Goal: Information Seeking & Learning: Learn about a topic

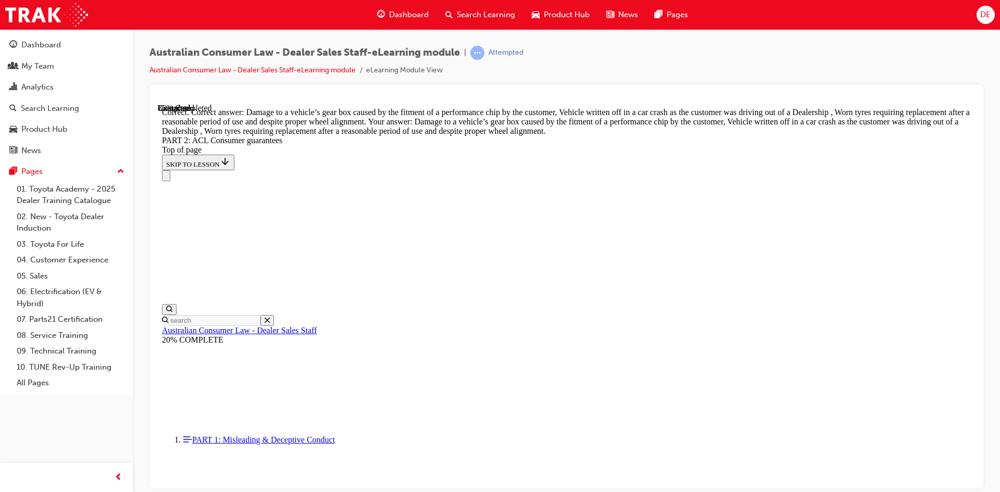
scroll to position [10263, 0]
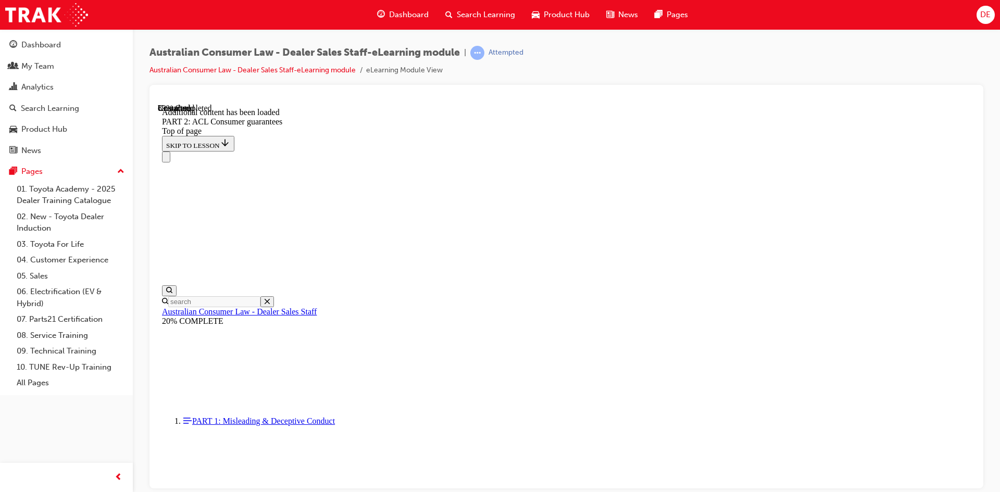
scroll to position [11299, 0]
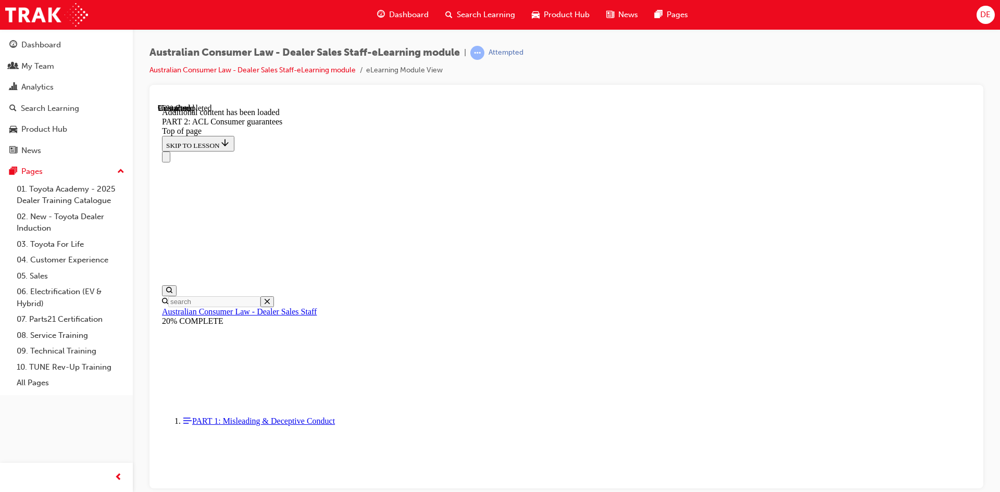
scroll to position [12446, 0]
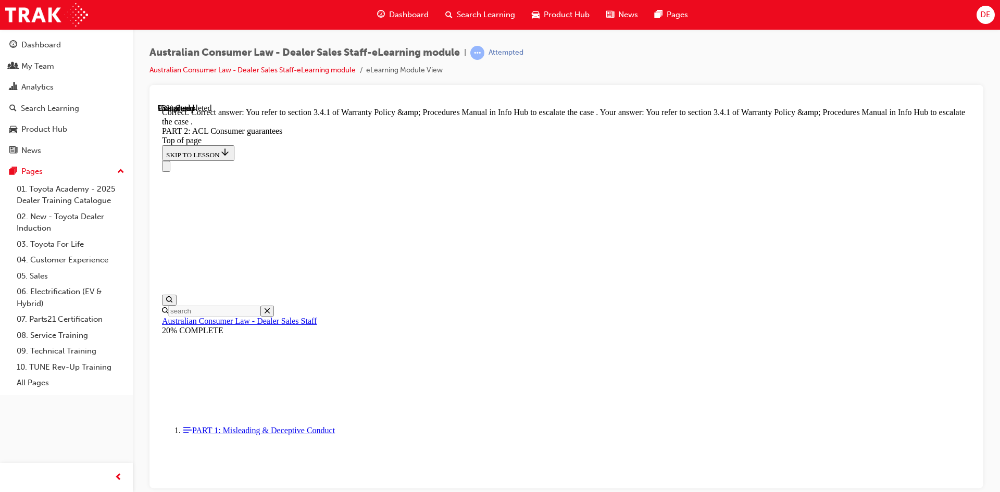
scroll to position [13064, 0]
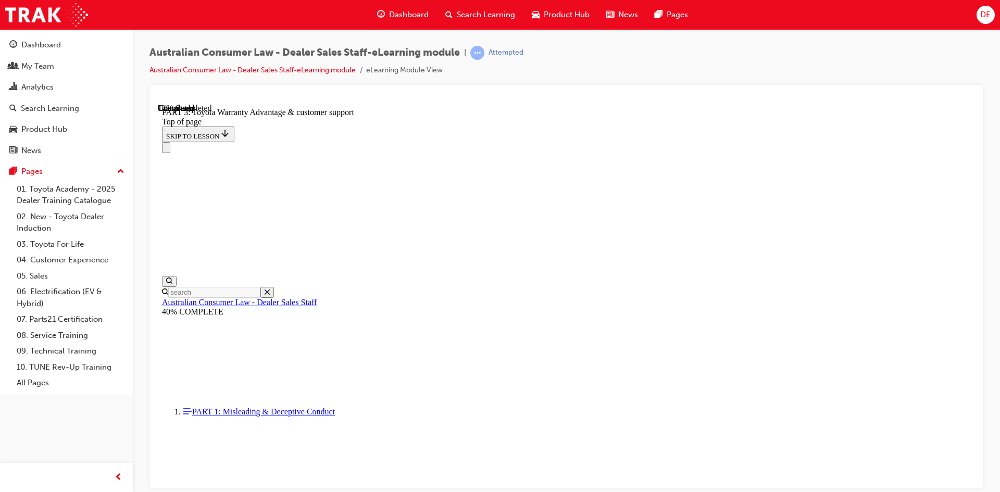
scroll to position [641, 0]
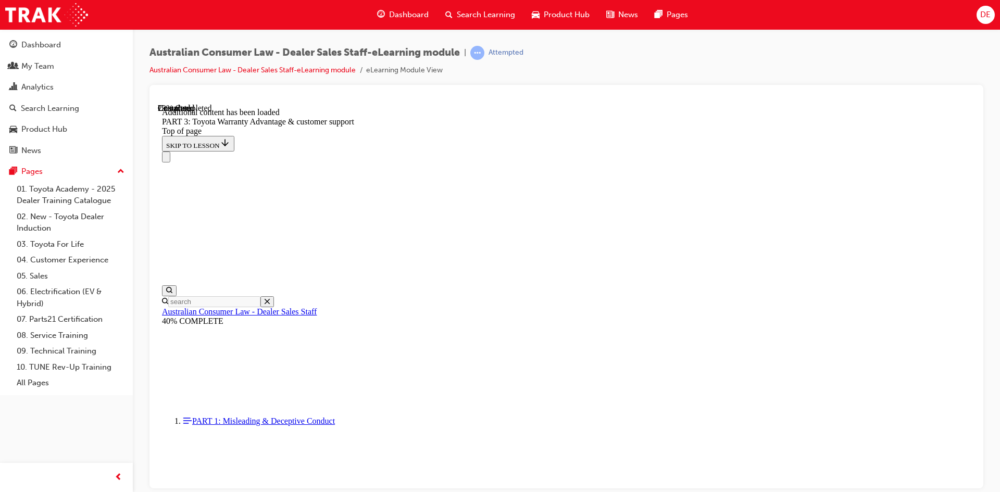
scroll to position [1215, 0]
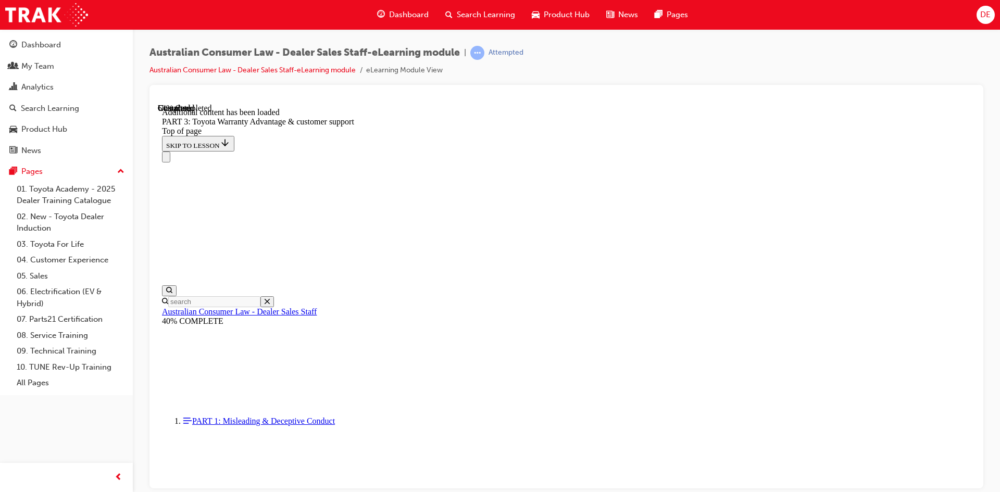
scroll to position [2622, 0]
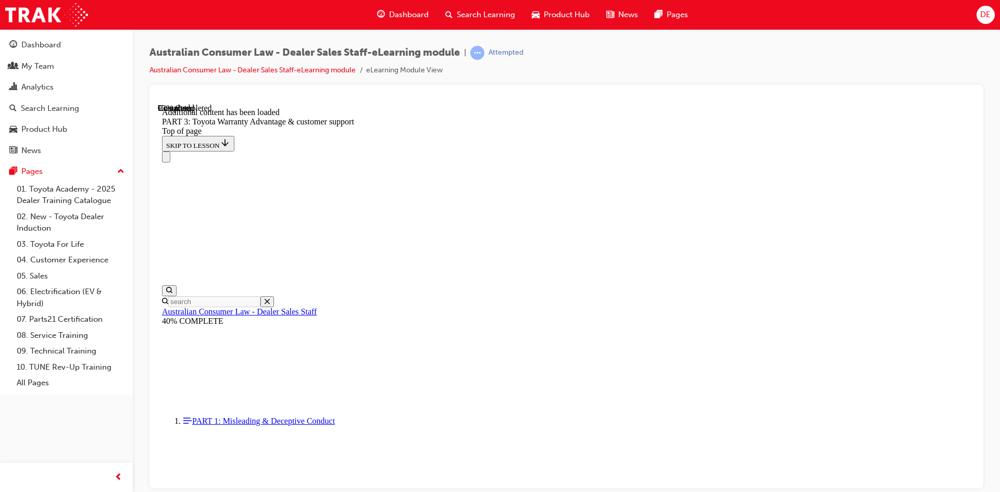
scroll to position [3146, 0]
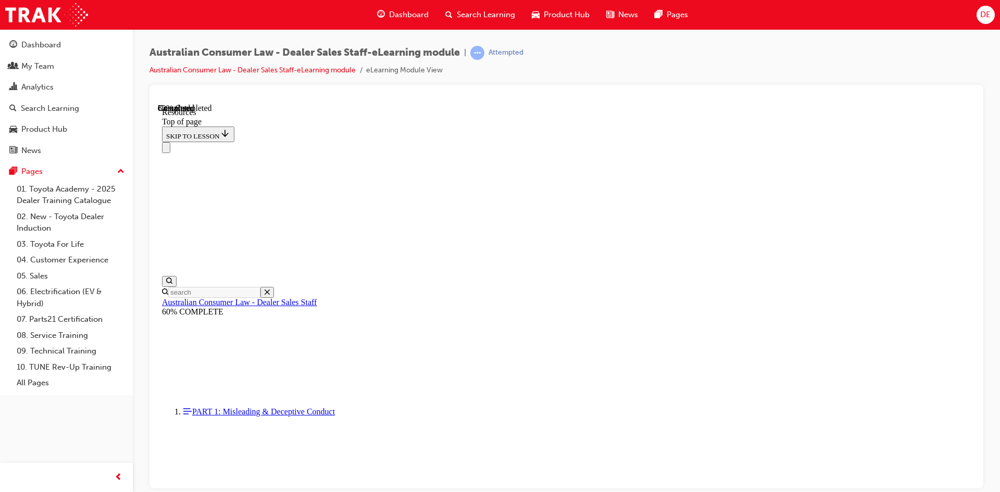
scroll to position [515, 0]
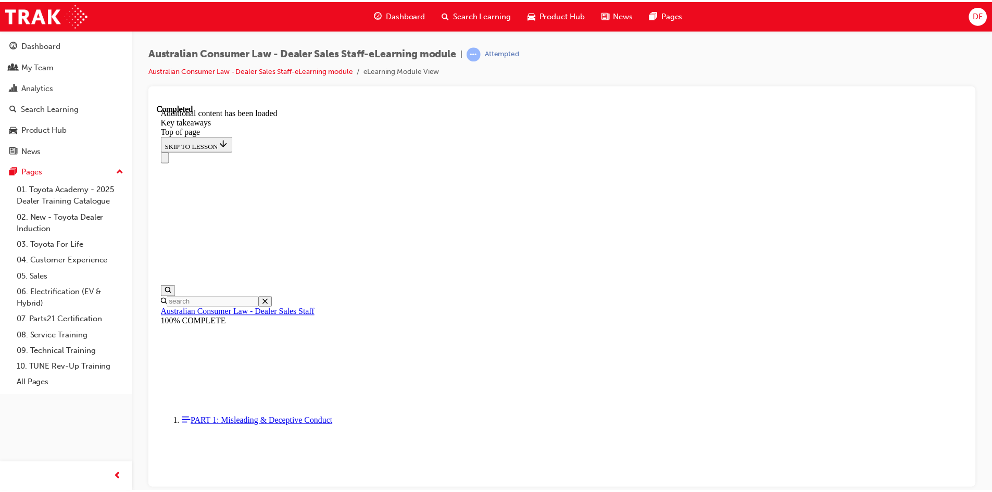
scroll to position [223, 0]
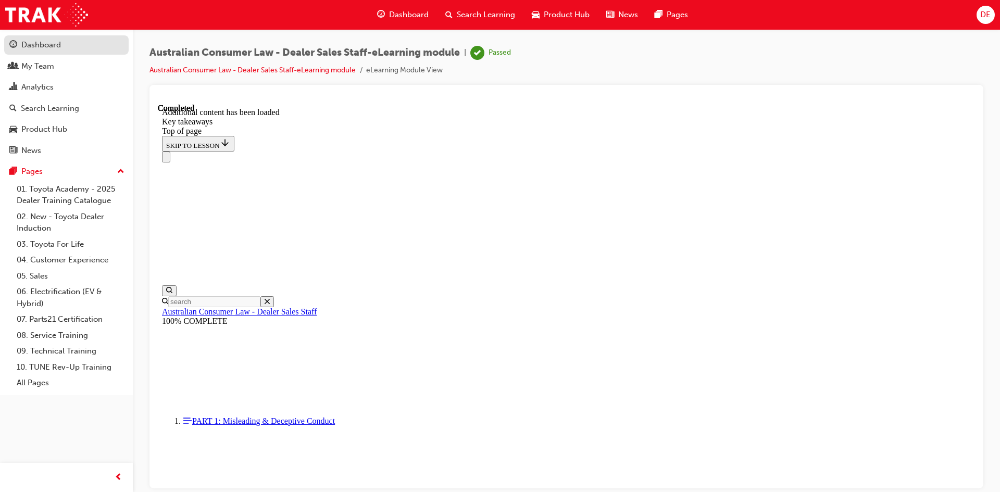
click at [59, 49] on div "Dashboard" at bounding box center [41, 45] width 40 height 12
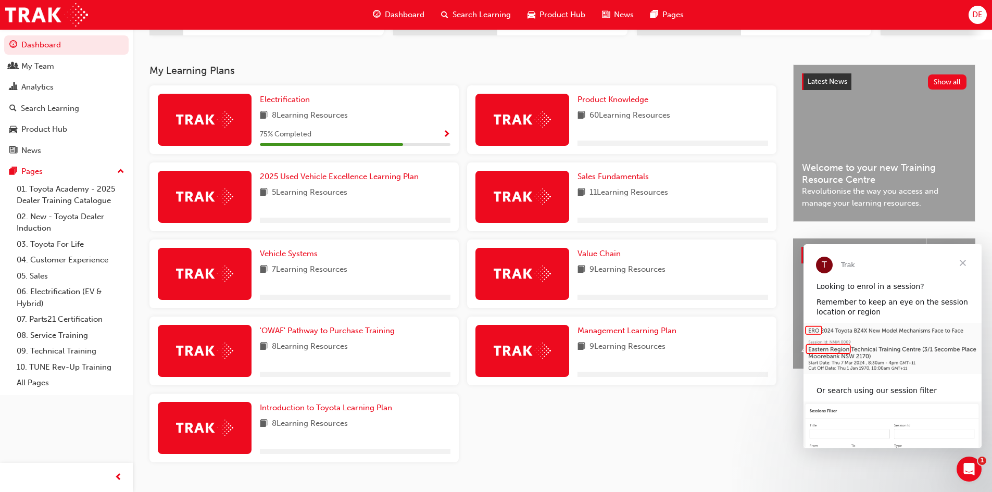
scroll to position [208, 0]
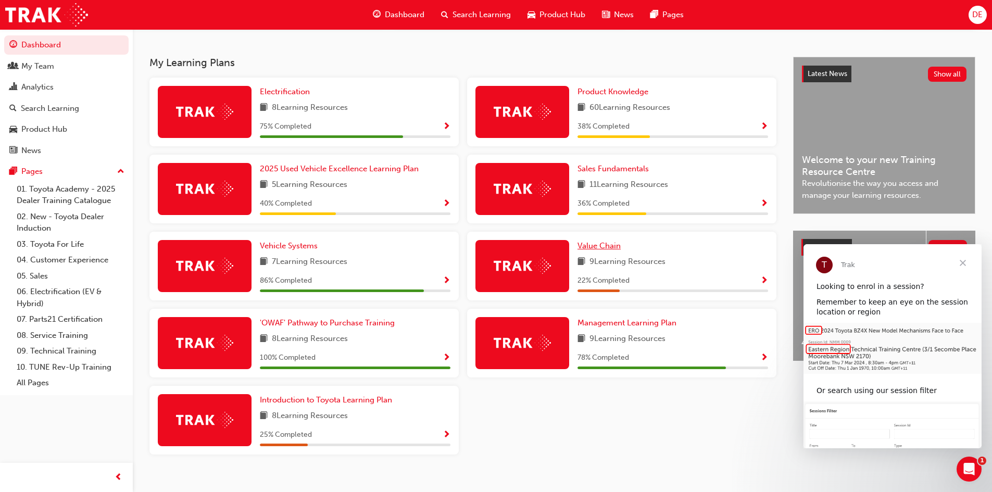
click at [595, 246] on span "Value Chain" at bounding box center [598, 245] width 43 height 9
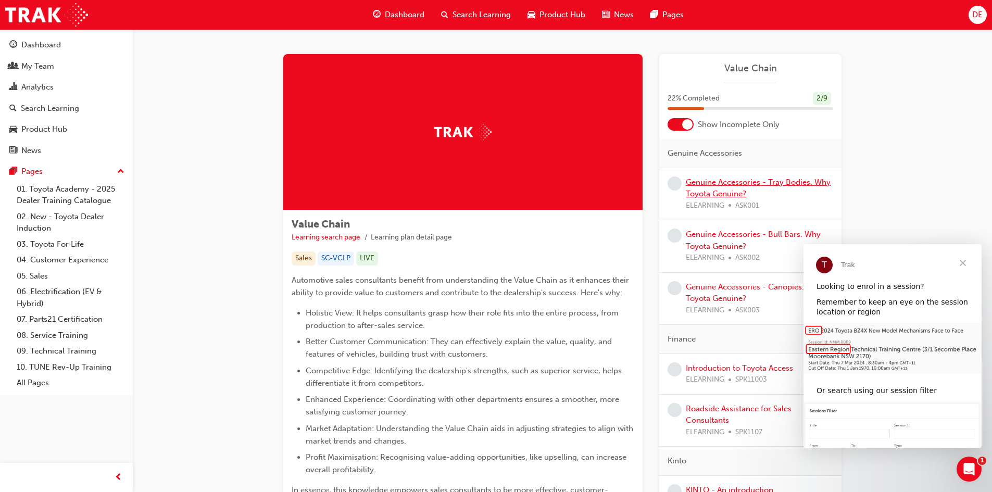
click at [711, 186] on link "Genuine Accessories - Tray Bodies. Why Toyota Genuine?" at bounding box center [758, 188] width 145 height 21
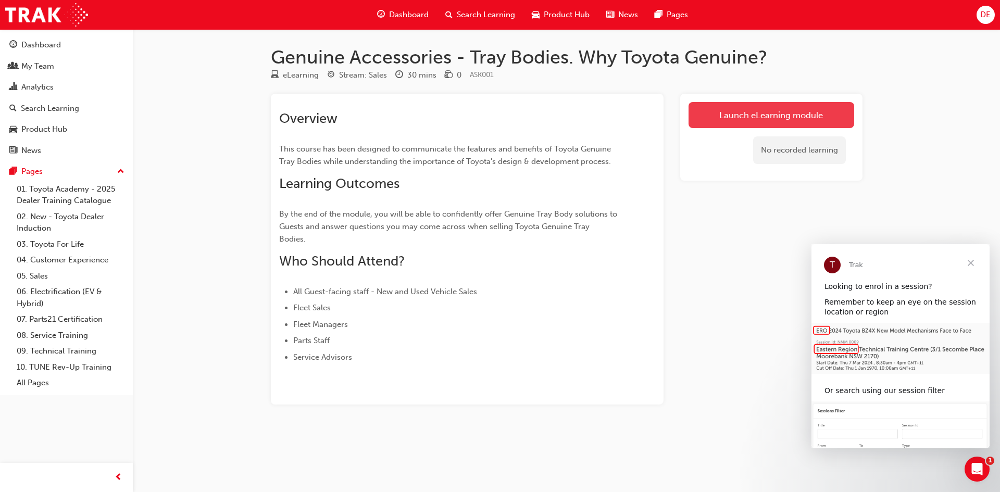
click at [759, 113] on link "Launch eLearning module" at bounding box center [771, 115] width 166 height 26
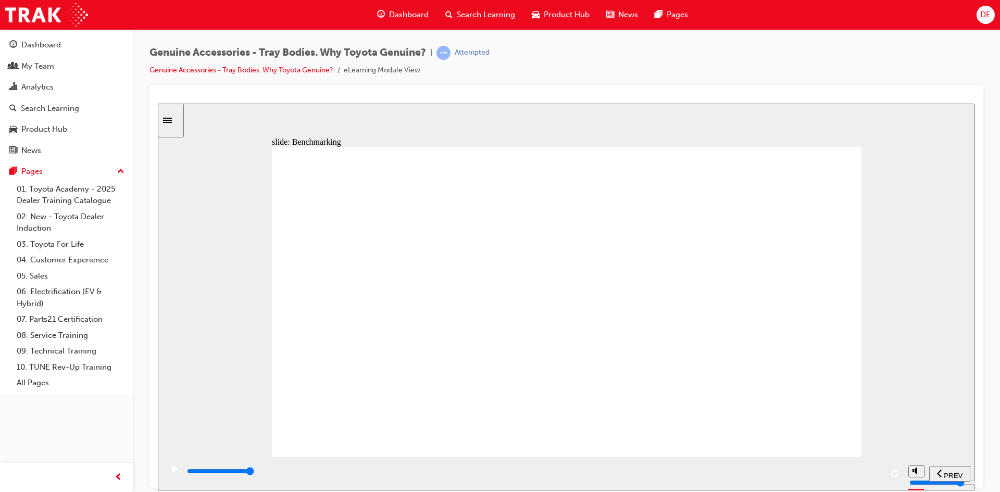
drag, startPoint x: 446, startPoint y: 30, endPoint x: 398, endPoint y: 72, distance: 63.5
click at [431, 34] on div "Dashboard Search Learning Product Hub News Pages DE Dashboard My Team Analytics…" at bounding box center [500, 246] width 1000 height 492
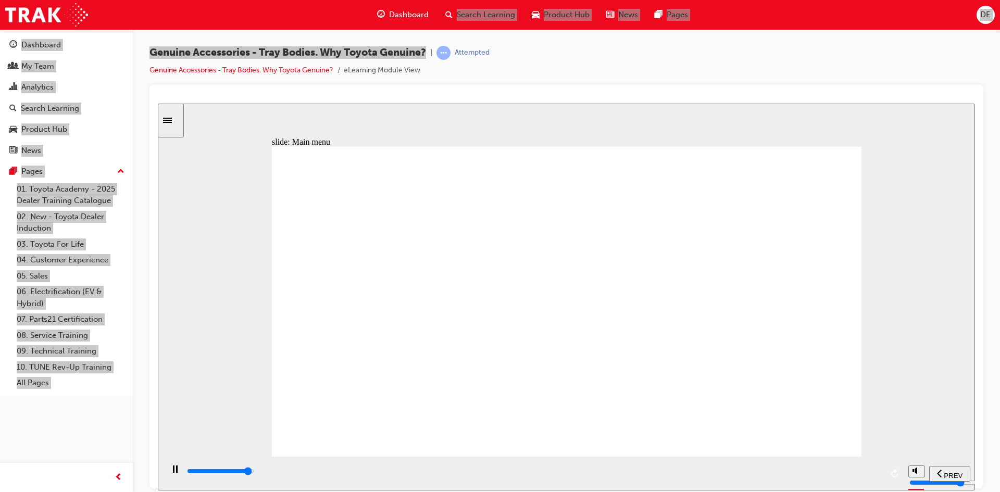
click at [885, 125] on div "slide: Main menu Multiply 2 Close Rectangle 1 i [PERSON_NAME] drives a LandCrui…" at bounding box center [566, 296] width 817 height 387
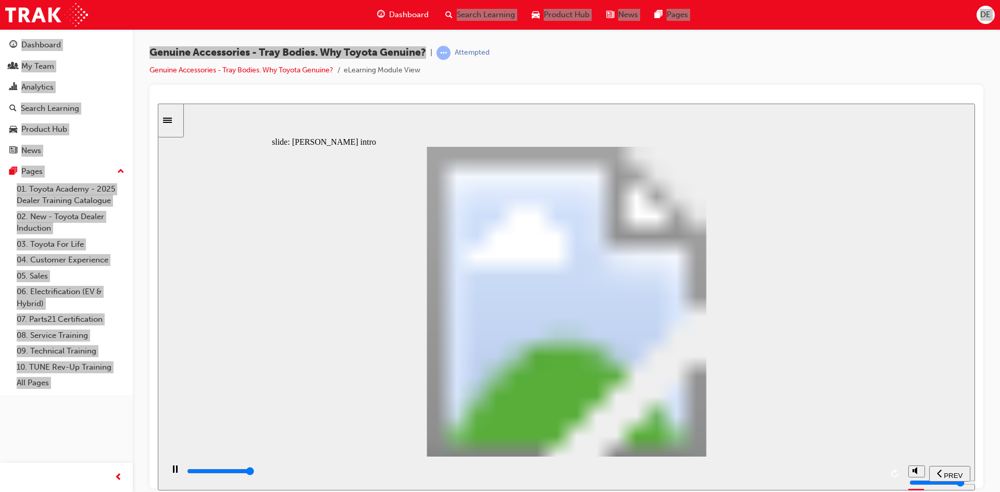
type input "15500"
